Goal: Task Accomplishment & Management: Manage account settings

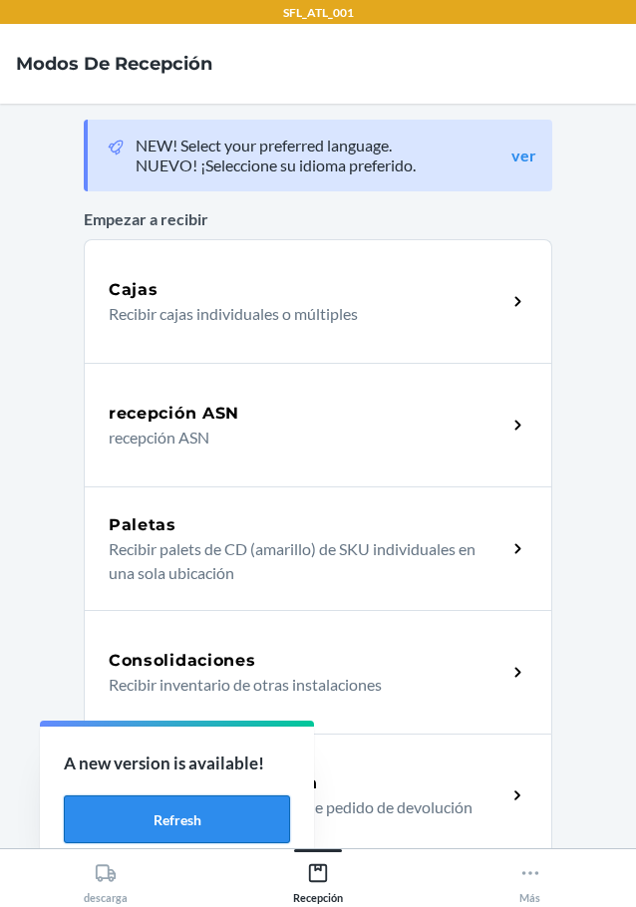
click at [238, 808] on button "Refresh" at bounding box center [177, 819] width 226 height 48
click at [525, 867] on icon at bounding box center [530, 873] width 22 height 22
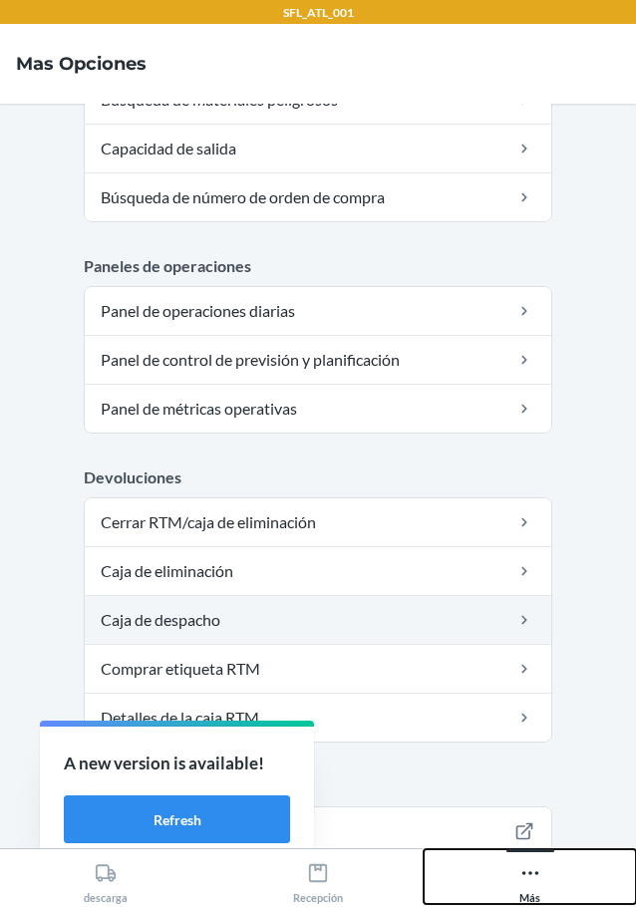
scroll to position [537, 0]
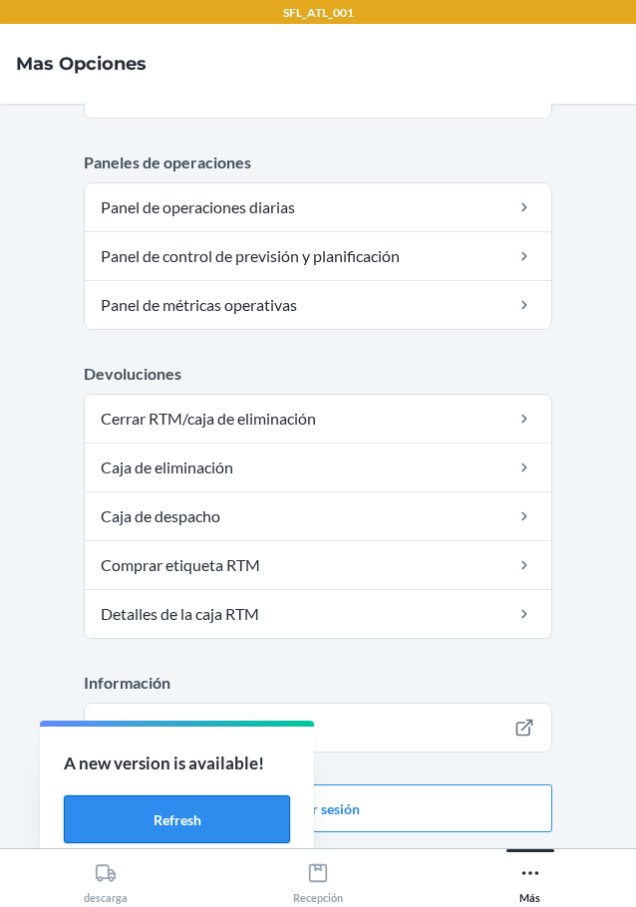
click at [207, 805] on button "Refresh" at bounding box center [177, 819] width 226 height 48
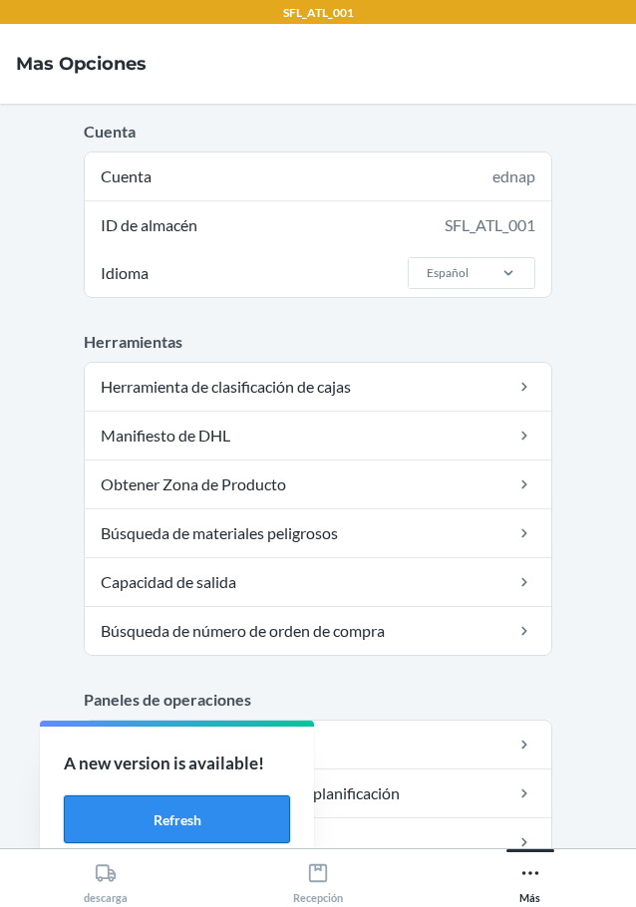
click at [201, 802] on button "Refresh" at bounding box center [177, 819] width 226 height 48
click at [239, 801] on button "Refresh" at bounding box center [177, 819] width 226 height 48
click at [515, 882] on button "Más" at bounding box center [529, 876] width 212 height 55
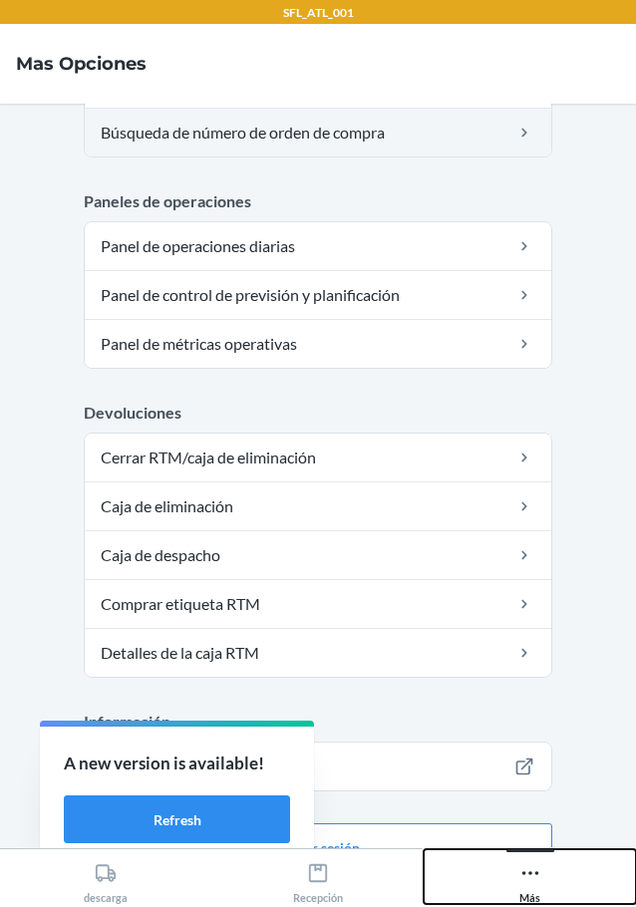
scroll to position [537, 0]
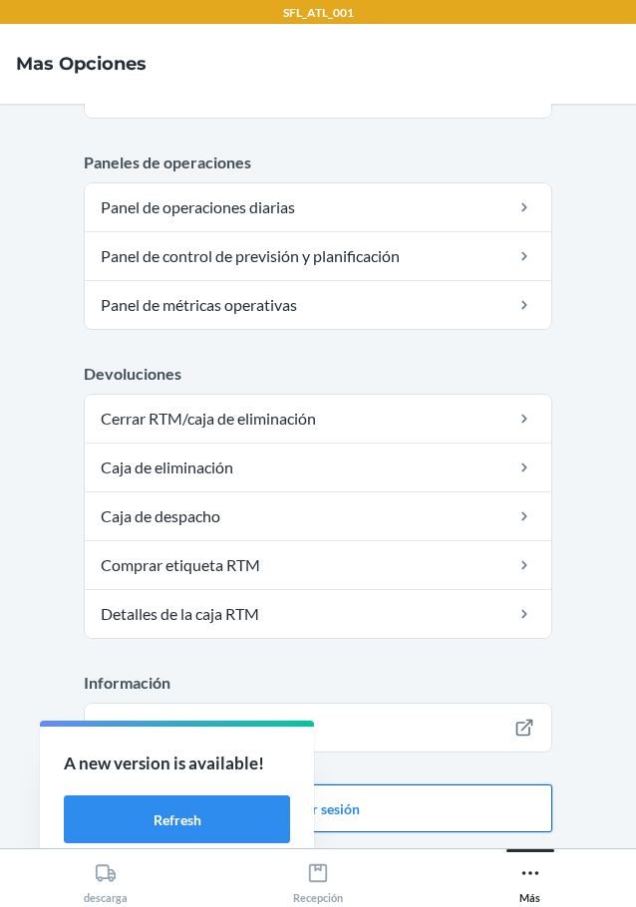
click at [433, 803] on button "Cerrar sesión" at bounding box center [318, 808] width 468 height 48
